Goal: Task Accomplishment & Management: Manage account settings

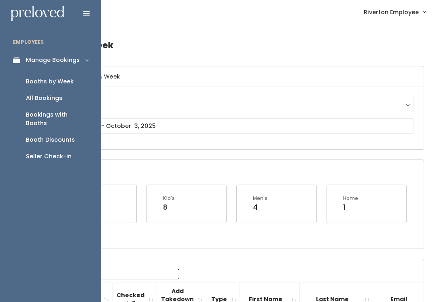
click at [42, 135] on div "Booth Discounts" at bounding box center [50, 139] width 49 height 8
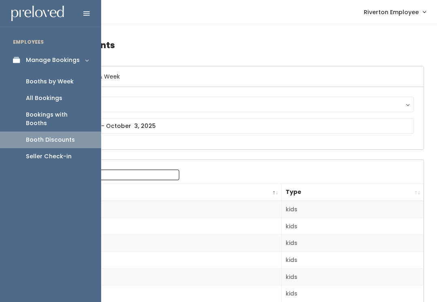
click at [66, 135] on div "Booth Discounts" at bounding box center [50, 139] width 49 height 8
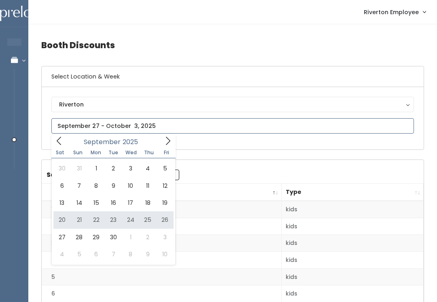
type input "[DATE] to [DATE]"
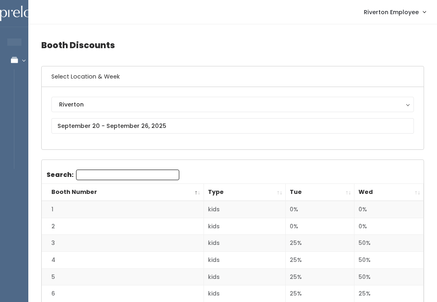
click at [416, 191] on th "Wed" at bounding box center [388, 191] width 69 height 17
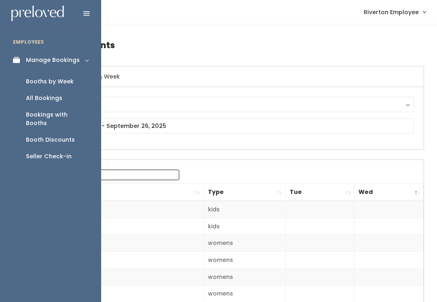
click at [59, 81] on div "Booths by Week" at bounding box center [50, 81] width 48 height 8
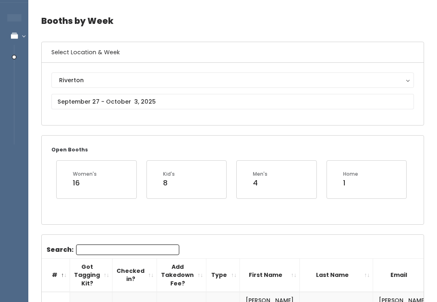
scroll to position [34, 0]
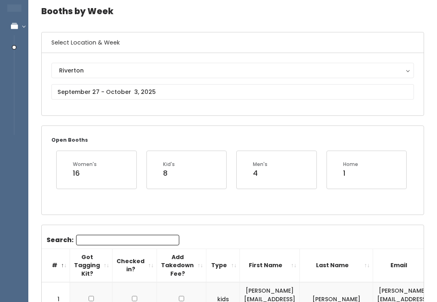
click at [107, 236] on input "Search:" at bounding box center [127, 239] width 103 height 11
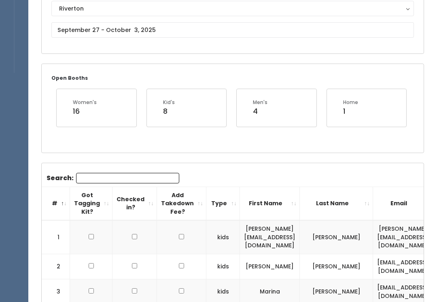
scroll to position [0, 0]
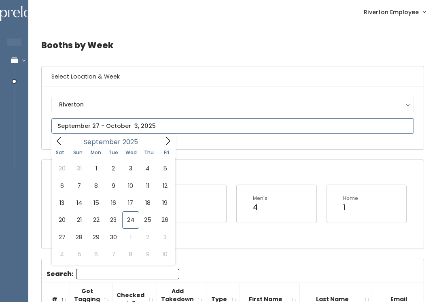
type input "[DATE] to [DATE]"
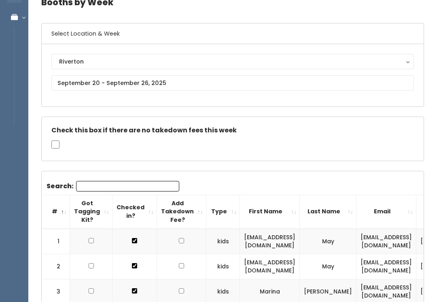
scroll to position [12, 0]
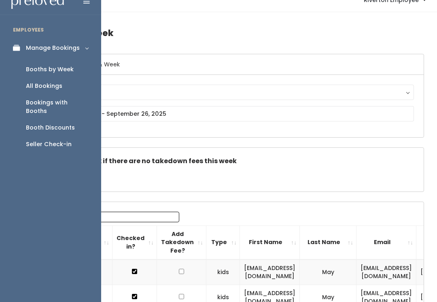
click at [63, 123] on div "Booth Discounts" at bounding box center [50, 127] width 49 height 8
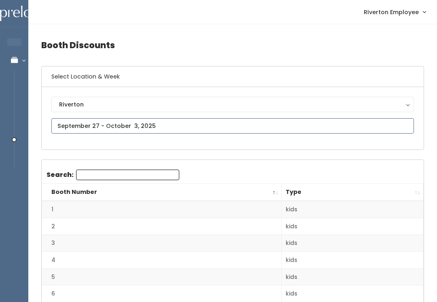
click at [156, 124] on input "text" at bounding box center [232, 125] width 362 height 15
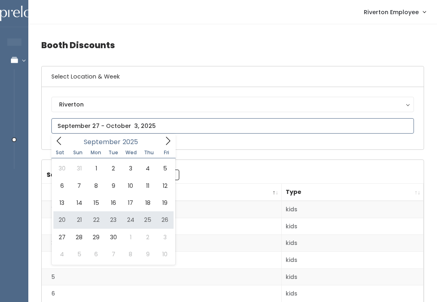
type input "[DATE] to [DATE]"
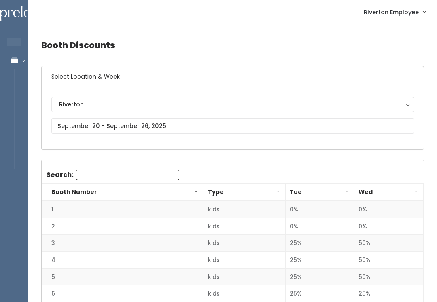
click at [414, 188] on th "Wed" at bounding box center [388, 191] width 69 height 17
click at [418, 193] on th "Wed" at bounding box center [388, 191] width 69 height 17
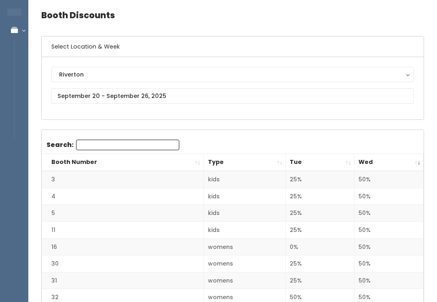
scroll to position [47, 0]
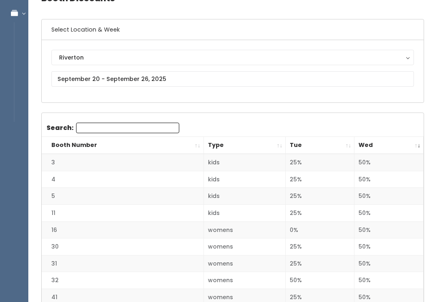
click at [421, 145] on th "Wed" at bounding box center [388, 145] width 69 height 17
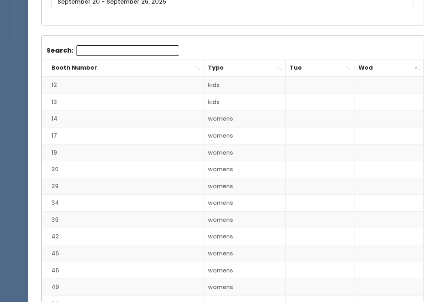
scroll to position [108, 0]
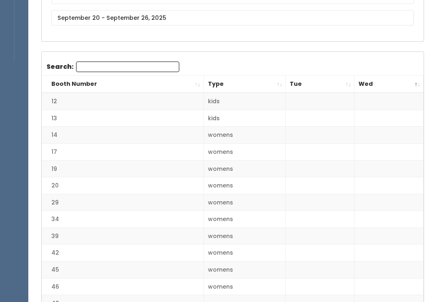
click at [417, 79] on th "Wed" at bounding box center [388, 84] width 69 height 17
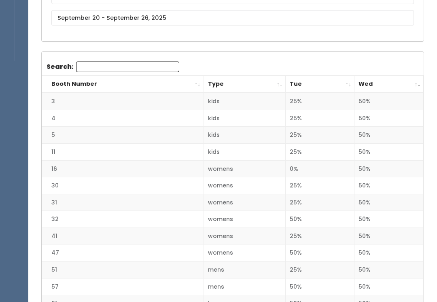
click at [420, 82] on th "Wed" at bounding box center [388, 84] width 69 height 17
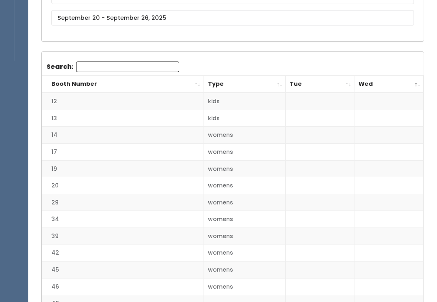
click at [415, 84] on th "Wed" at bounding box center [388, 84] width 69 height 17
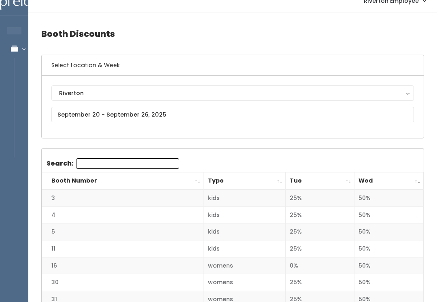
scroll to position [22, 0]
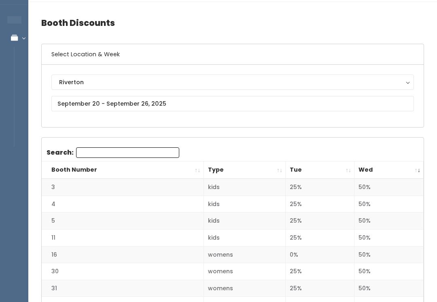
click at [417, 169] on th "Wed" at bounding box center [388, 169] width 69 height 17
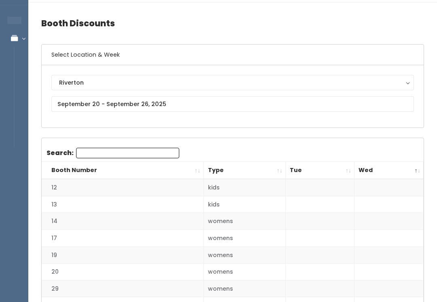
scroll to position [0, 0]
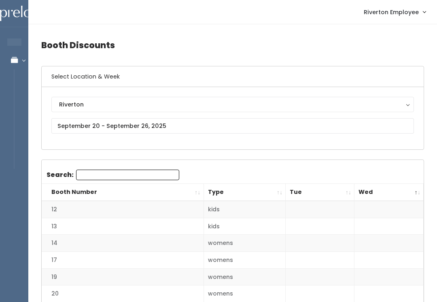
click at [336, 38] on h4 "Booth Discounts" at bounding box center [232, 45] width 382 height 22
